Goal: Find specific fact: Find specific fact

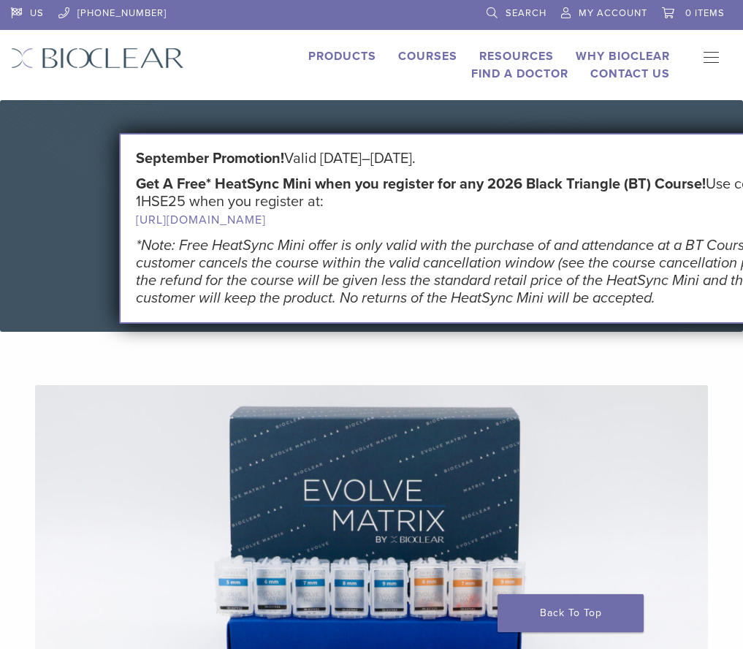
click at [487, 17] on link "Search" at bounding box center [517, 11] width 60 height 22
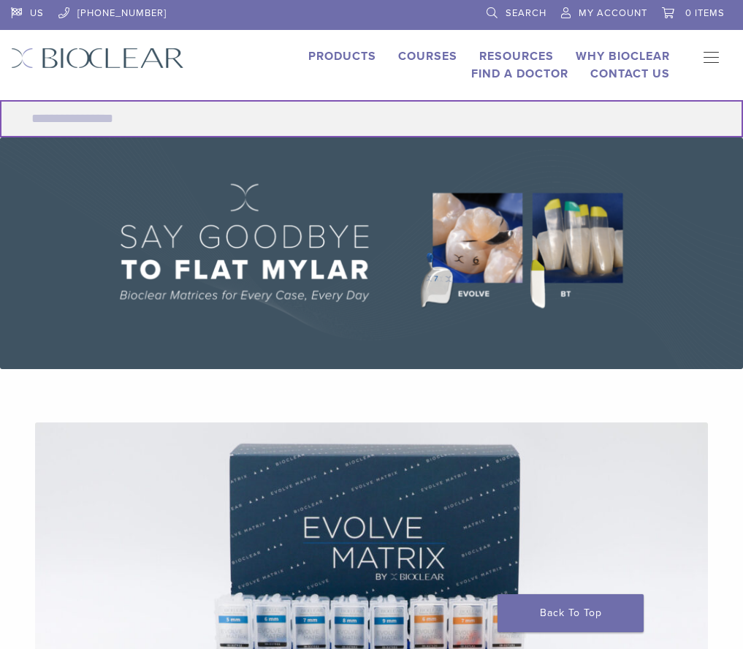
click at [353, 112] on input "Search for:" at bounding box center [371, 118] width 743 height 37
type input "**********"
click at [0, 99] on button "Search" at bounding box center [-1, 99] width 1 height 1
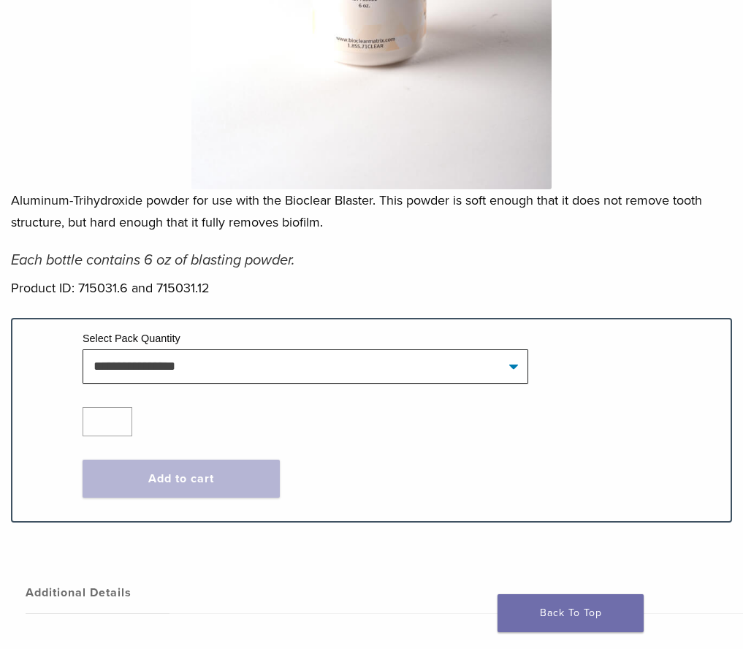
scroll to position [599, 0]
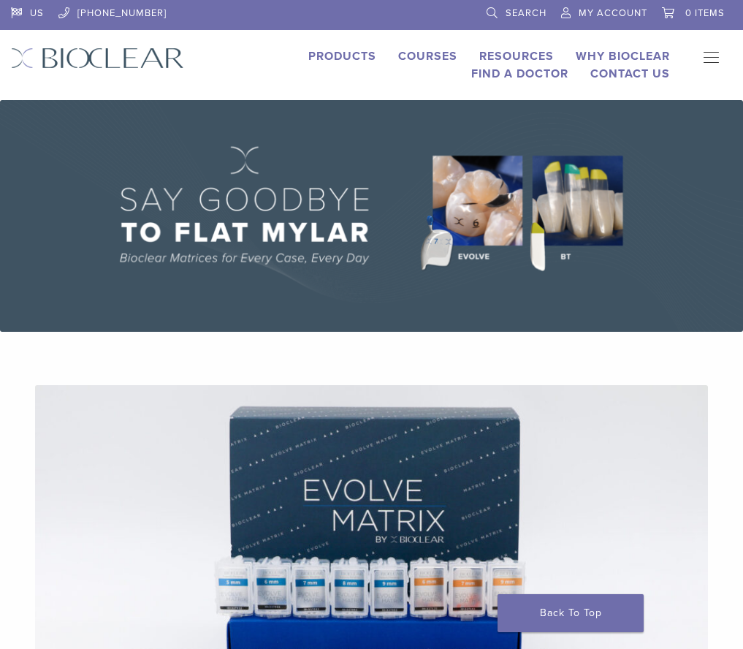
click at [487, 10] on link "Search" at bounding box center [517, 11] width 60 height 22
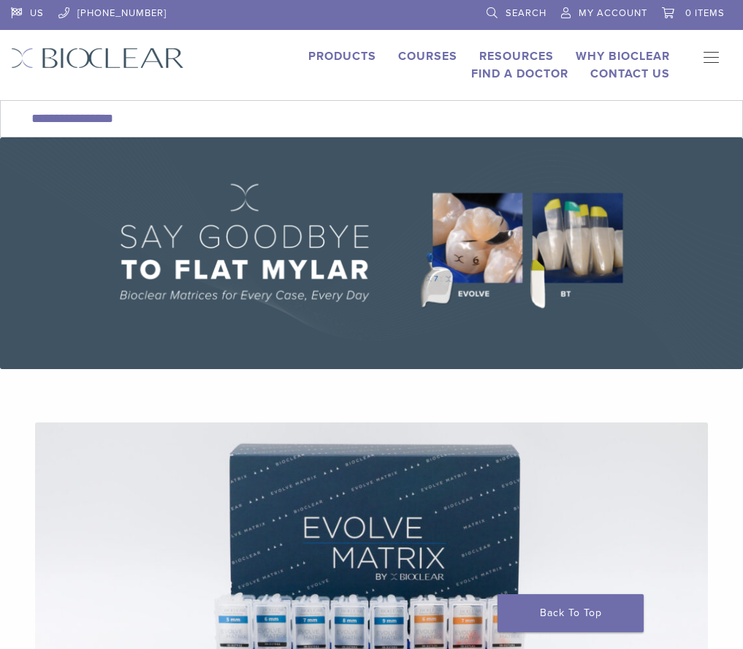
click at [308, 53] on link "Products" at bounding box center [342, 56] width 68 height 15
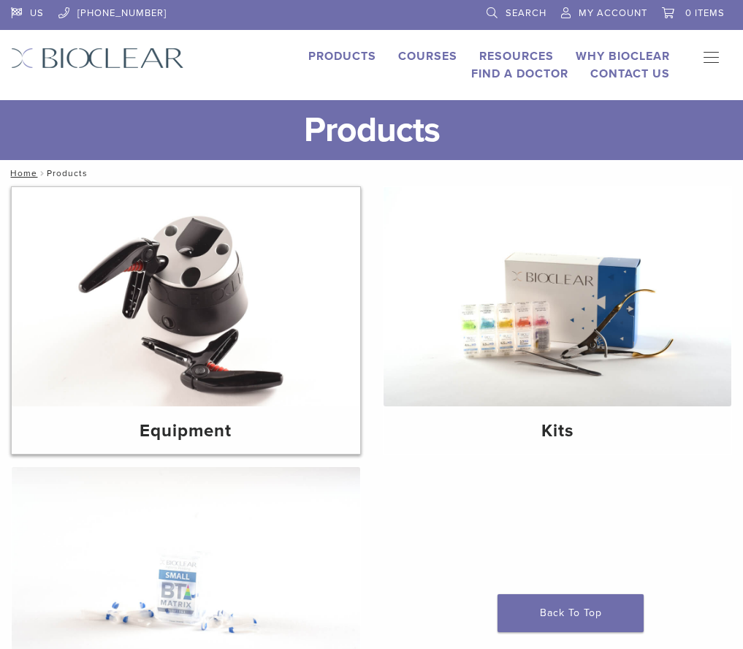
click at [39, 354] on img at bounding box center [186, 296] width 349 height 219
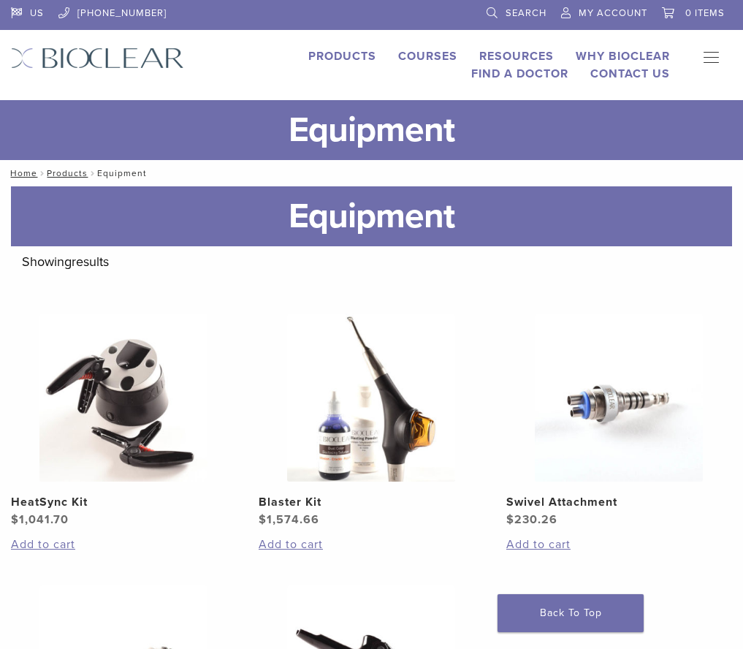
click at [545, 422] on img at bounding box center [619, 397] width 168 height 168
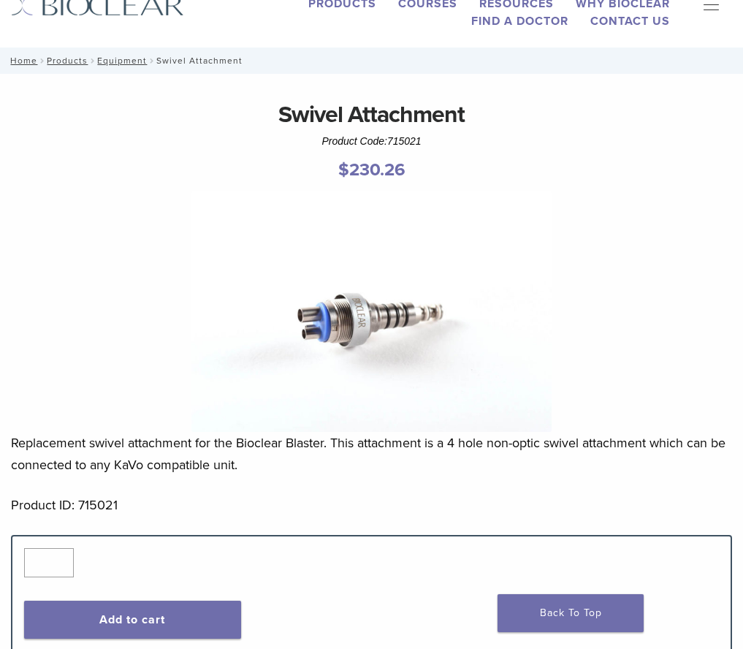
scroll to position [73, 0]
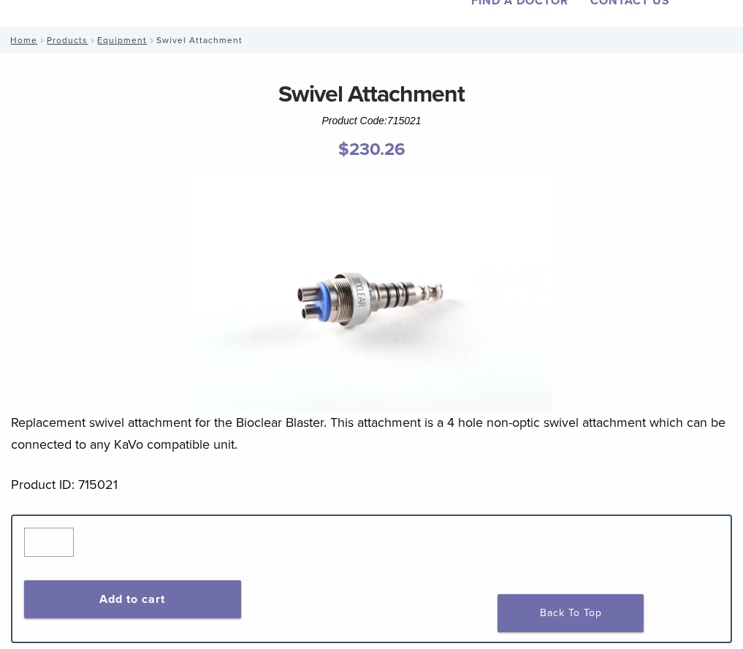
click at [0, 0] on span "715021" at bounding box center [0, 0] width 0 height 0
copy span "715021"
